Goal: Find specific page/section: Find specific page/section

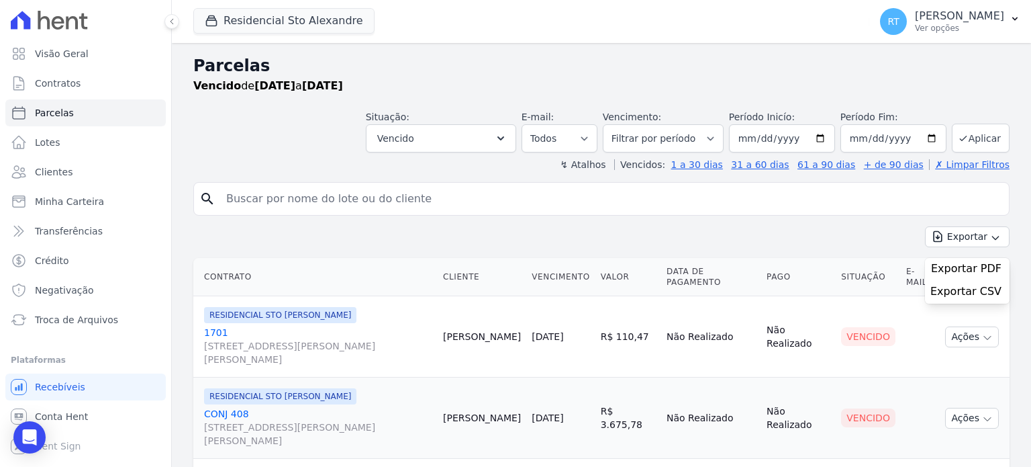
select select
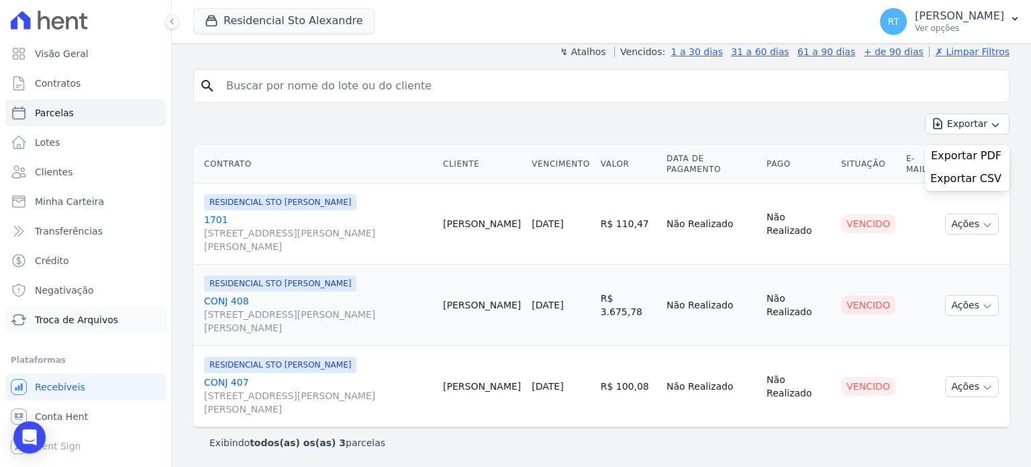
click at [97, 320] on span "Troca de Arquivos" at bounding box center [76, 319] width 83 height 13
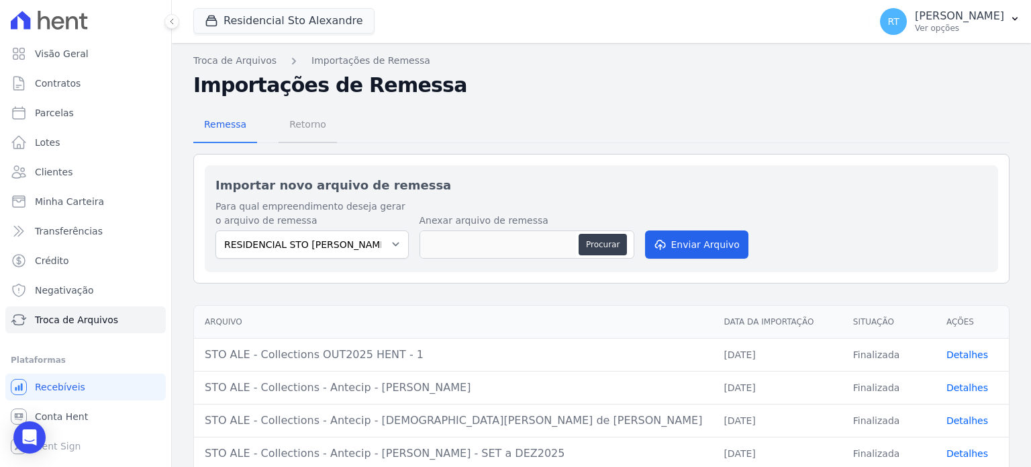
click at [290, 128] on span "Retorno" at bounding box center [307, 124] width 53 height 27
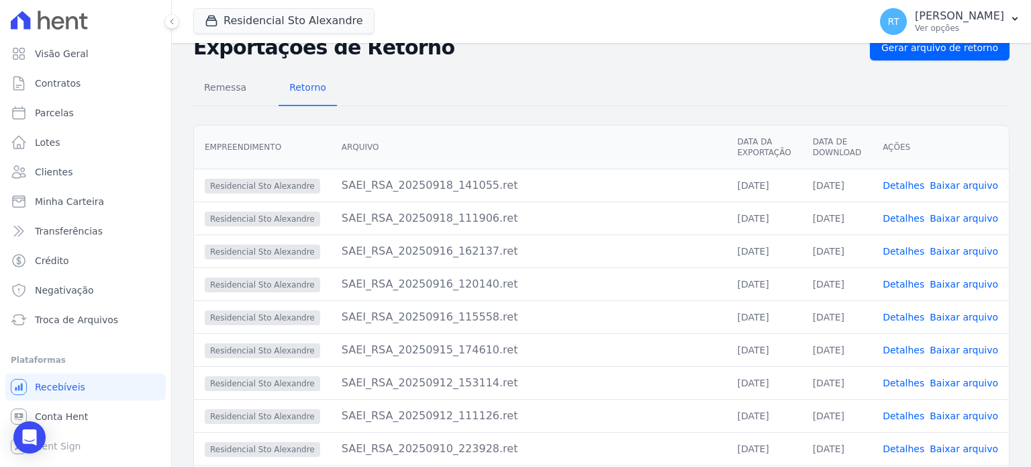
scroll to position [130, 0]
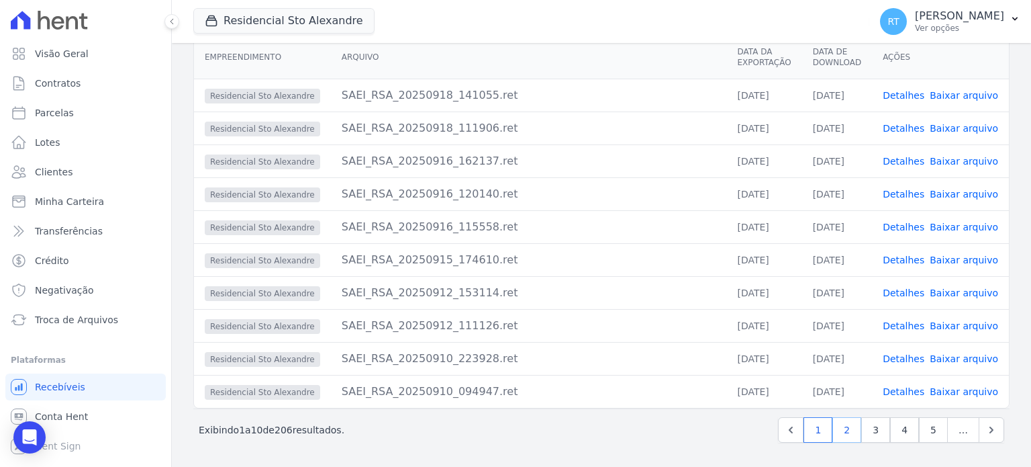
click at [840, 431] on link "2" at bounding box center [846, 430] width 29 height 26
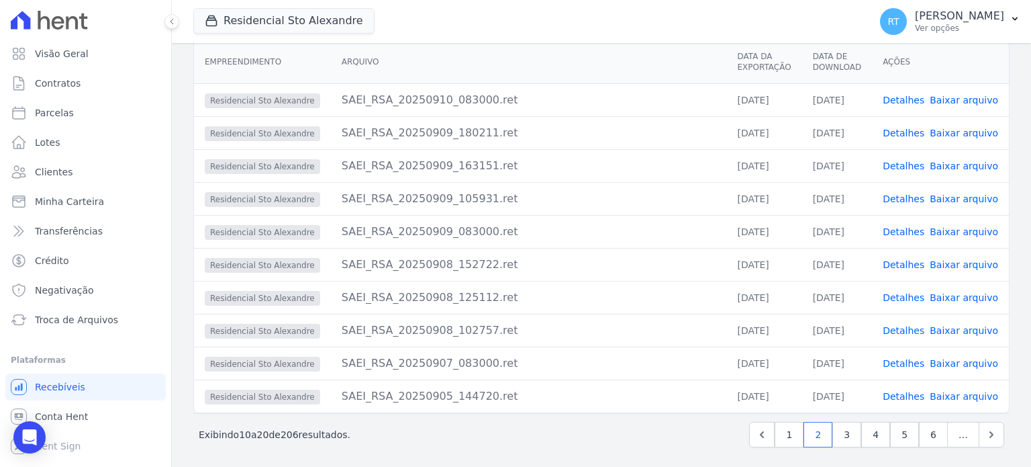
scroll to position [130, 0]
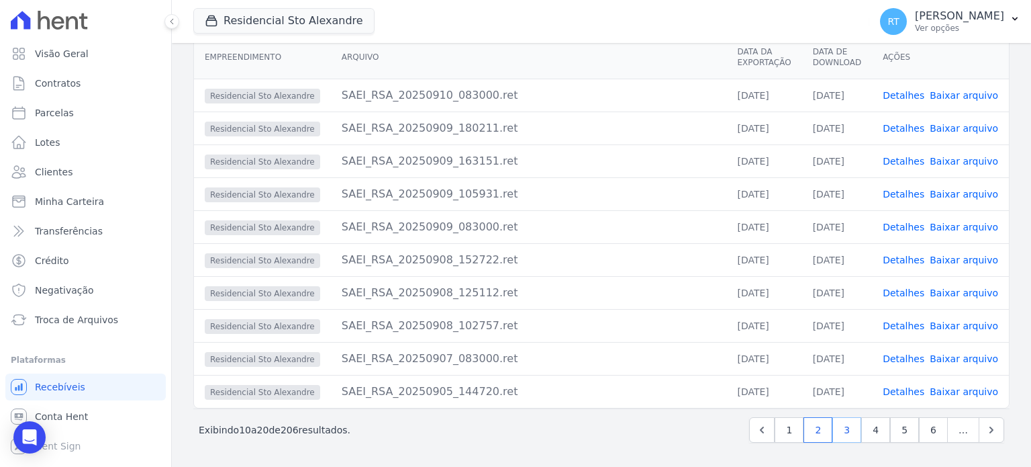
click at [844, 429] on link "3" at bounding box center [846, 430] width 29 height 26
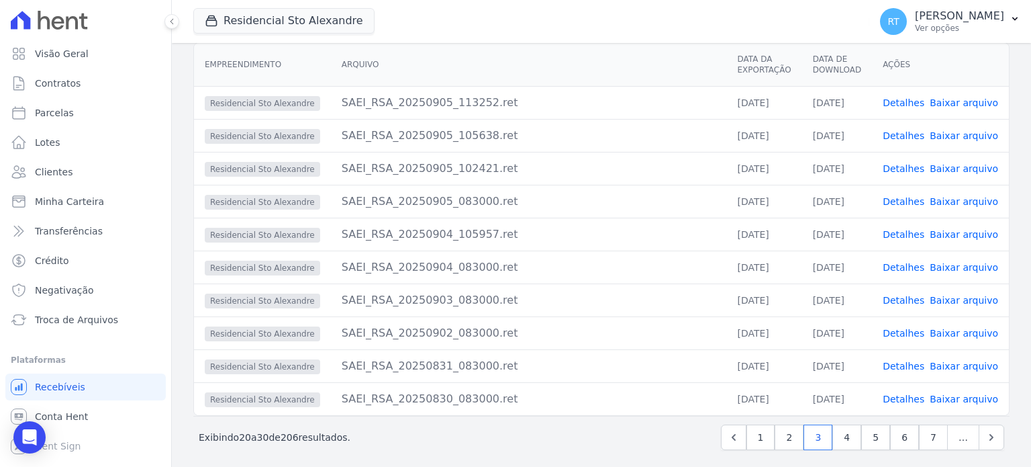
scroll to position [130, 0]
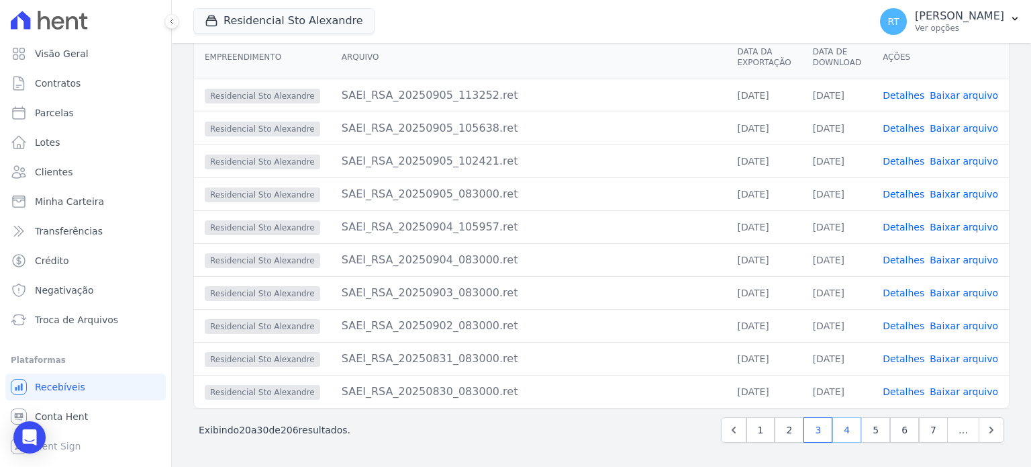
click at [846, 430] on link "4" at bounding box center [846, 430] width 29 height 26
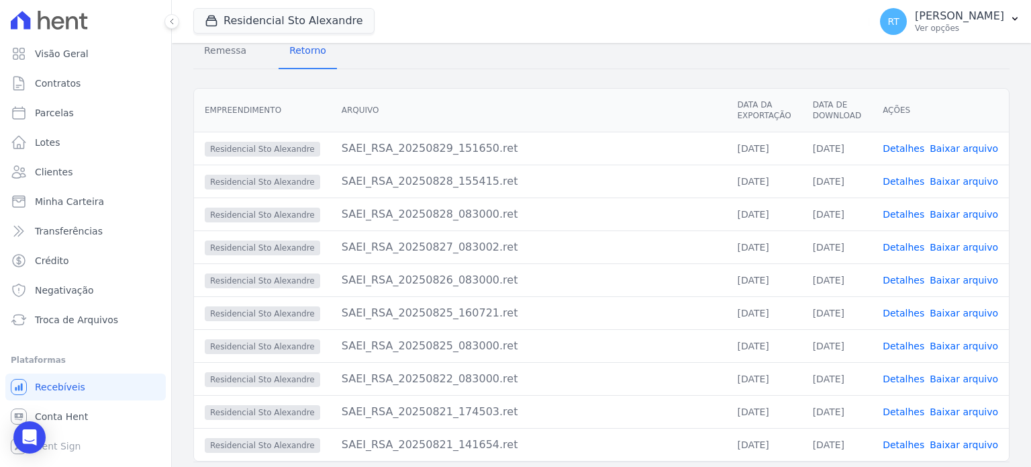
scroll to position [130, 0]
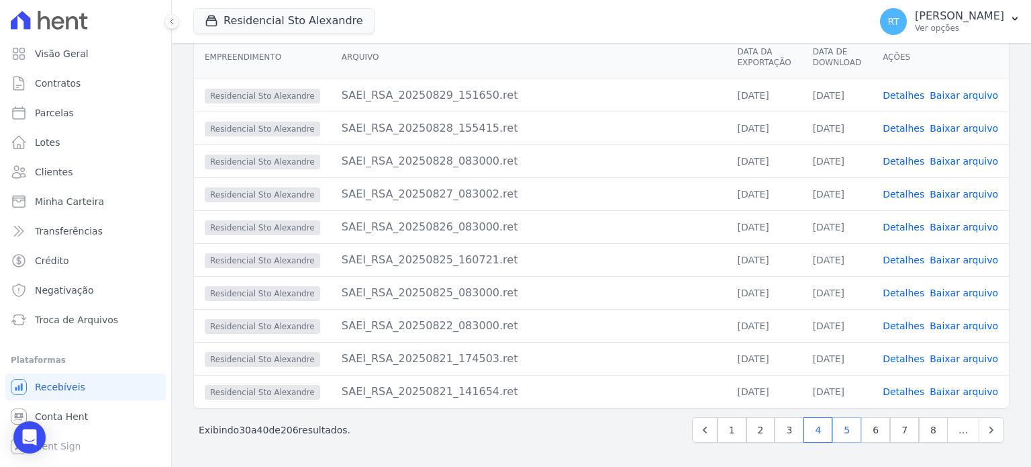
click at [846, 429] on link "5" at bounding box center [846, 430] width 29 height 26
click at [844, 430] on link "6" at bounding box center [846, 430] width 29 height 26
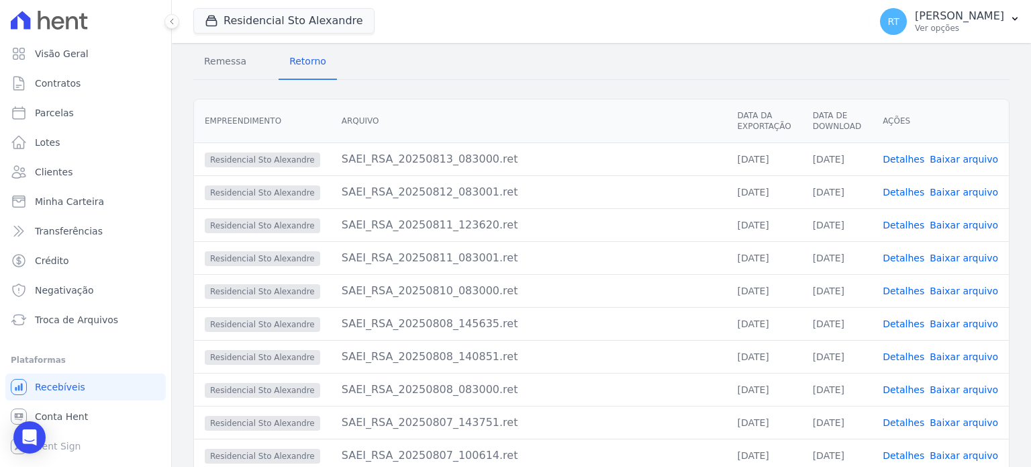
scroll to position [63, 0]
click at [905, 193] on link "Detalhes" at bounding box center [904, 193] width 42 height 11
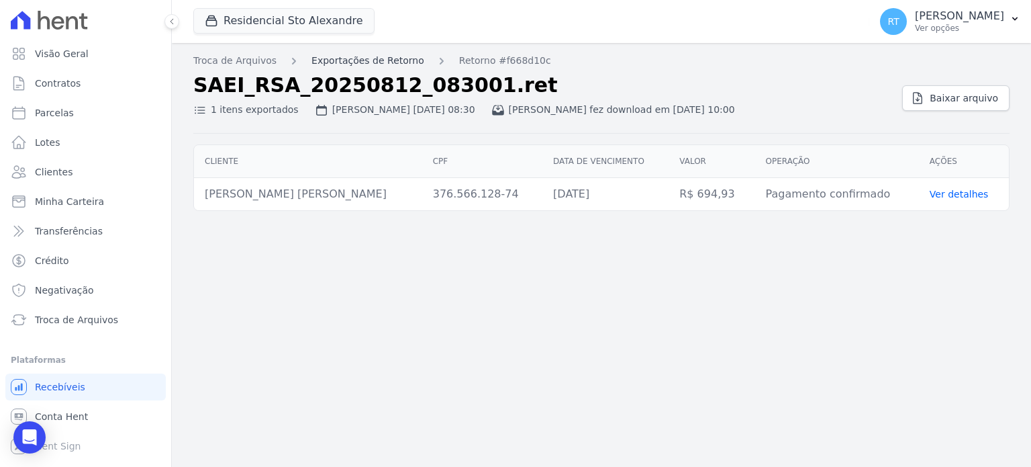
click at [366, 57] on link "Exportações de Retorno" at bounding box center [367, 61] width 113 height 14
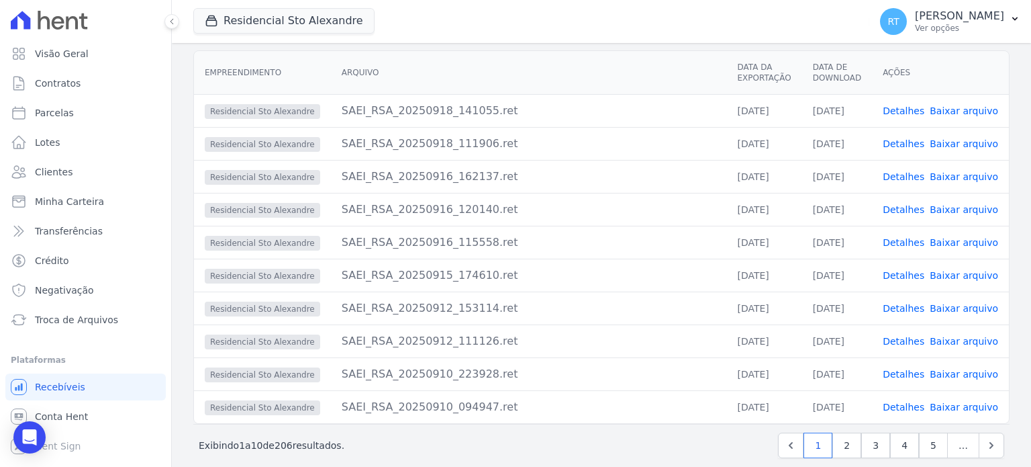
scroll to position [130, 0]
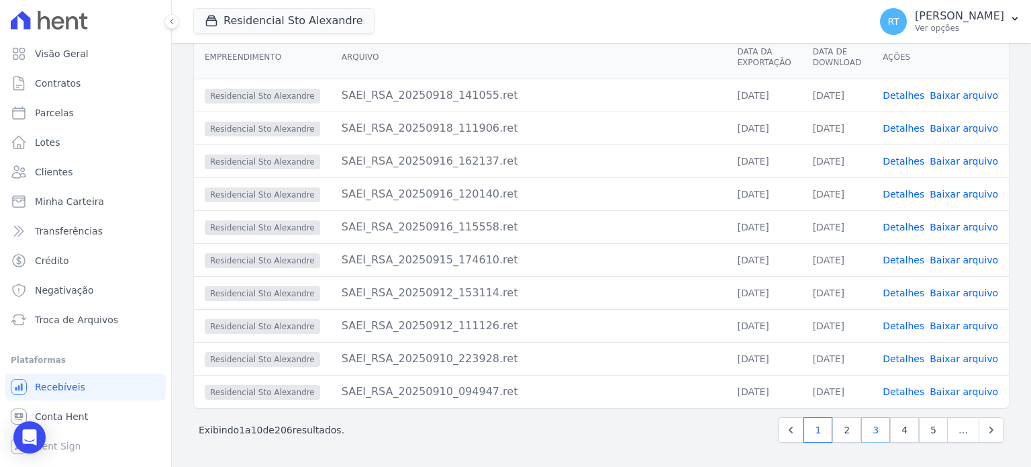
click at [870, 432] on link "3" at bounding box center [875, 430] width 29 height 26
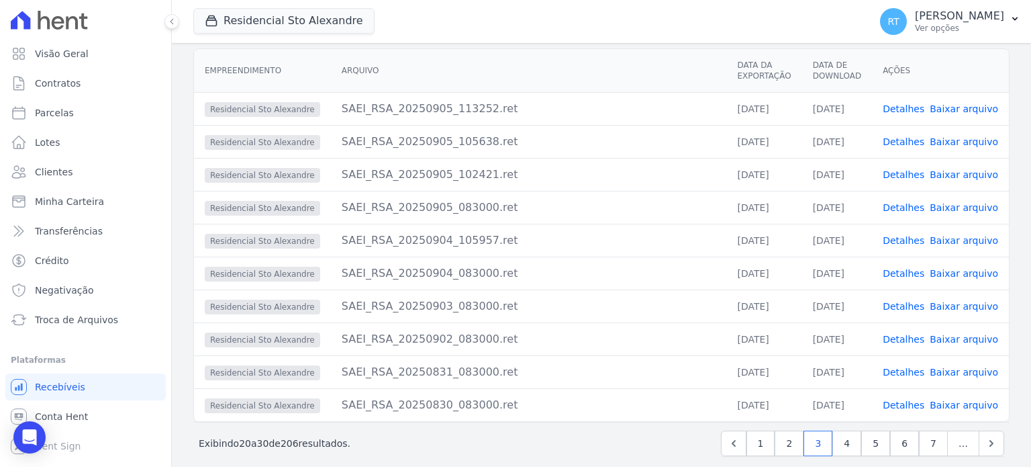
scroll to position [130, 0]
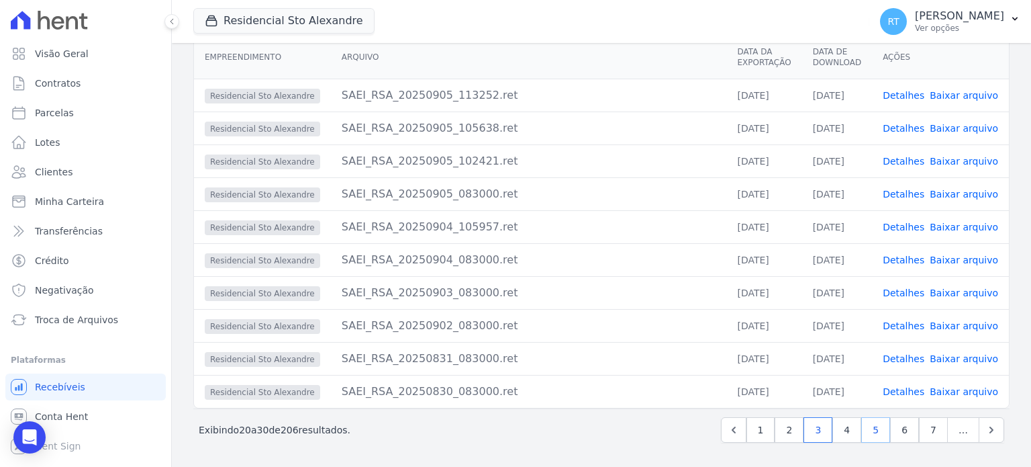
click at [870, 429] on link "5" at bounding box center [875, 430] width 29 height 26
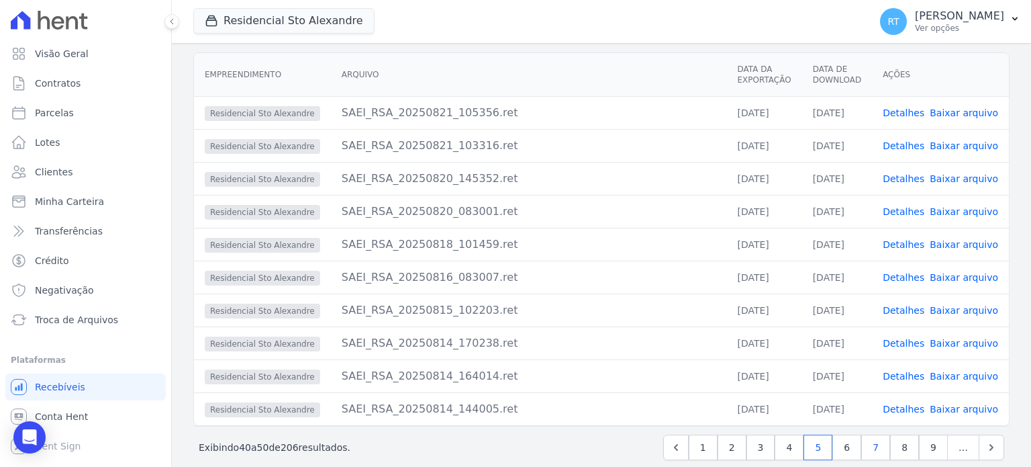
scroll to position [130, 0]
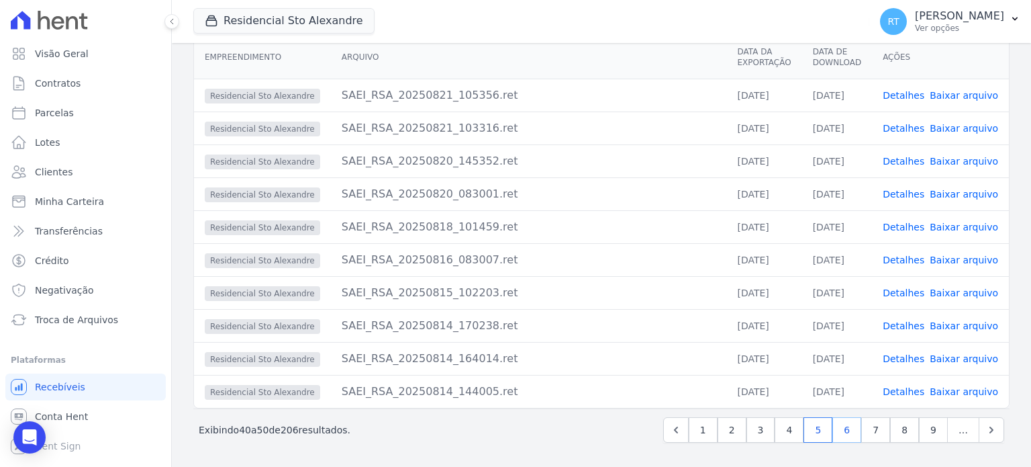
click at [843, 428] on link "6" at bounding box center [846, 430] width 29 height 26
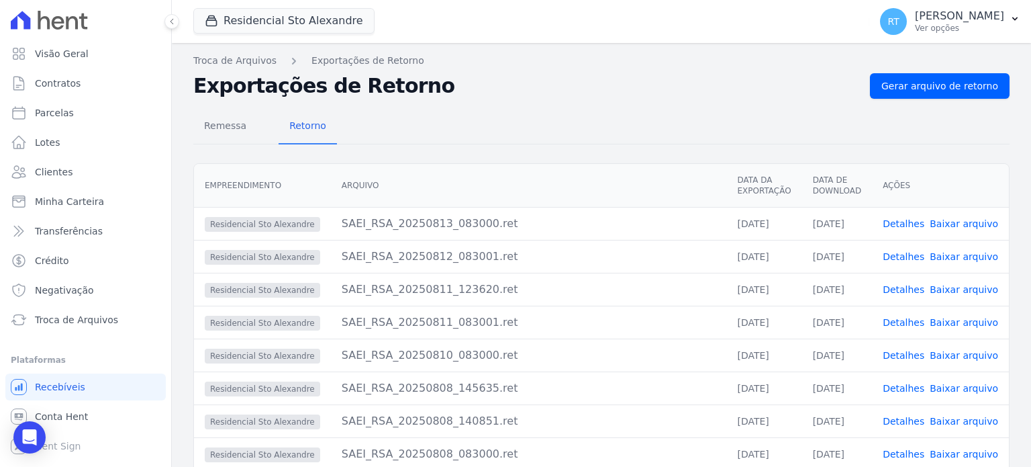
click at [905, 222] on link "Detalhes" at bounding box center [904, 223] width 42 height 11
